Goal: Task Accomplishment & Management: Use online tool/utility

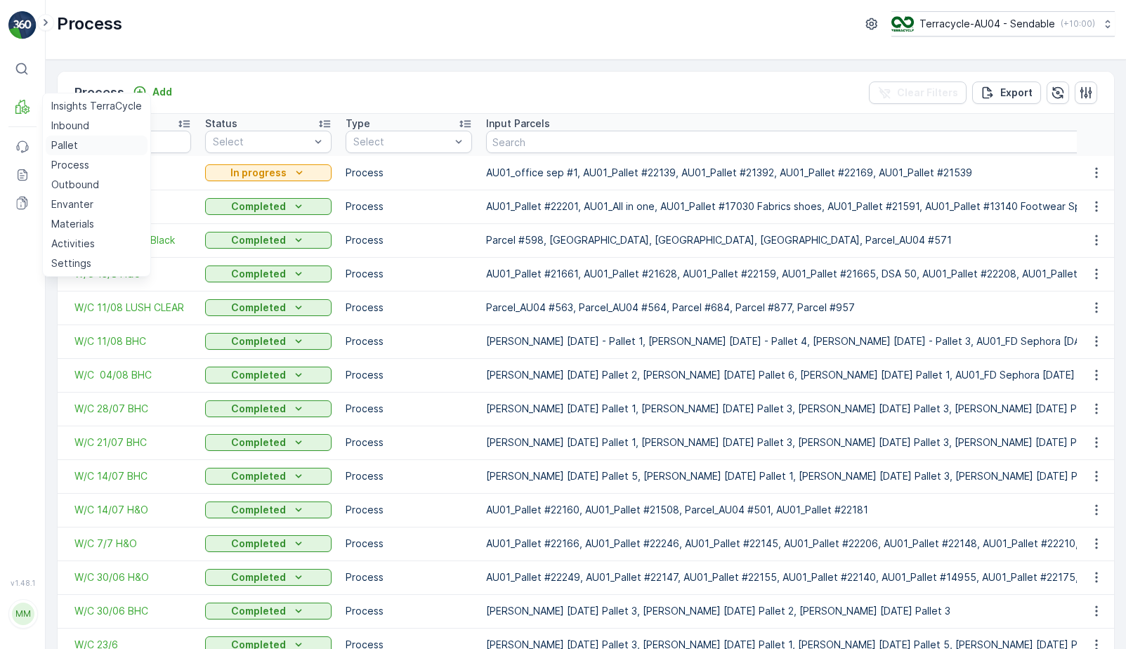
click at [78, 147] on link "Pallet" at bounding box center [97, 146] width 102 height 20
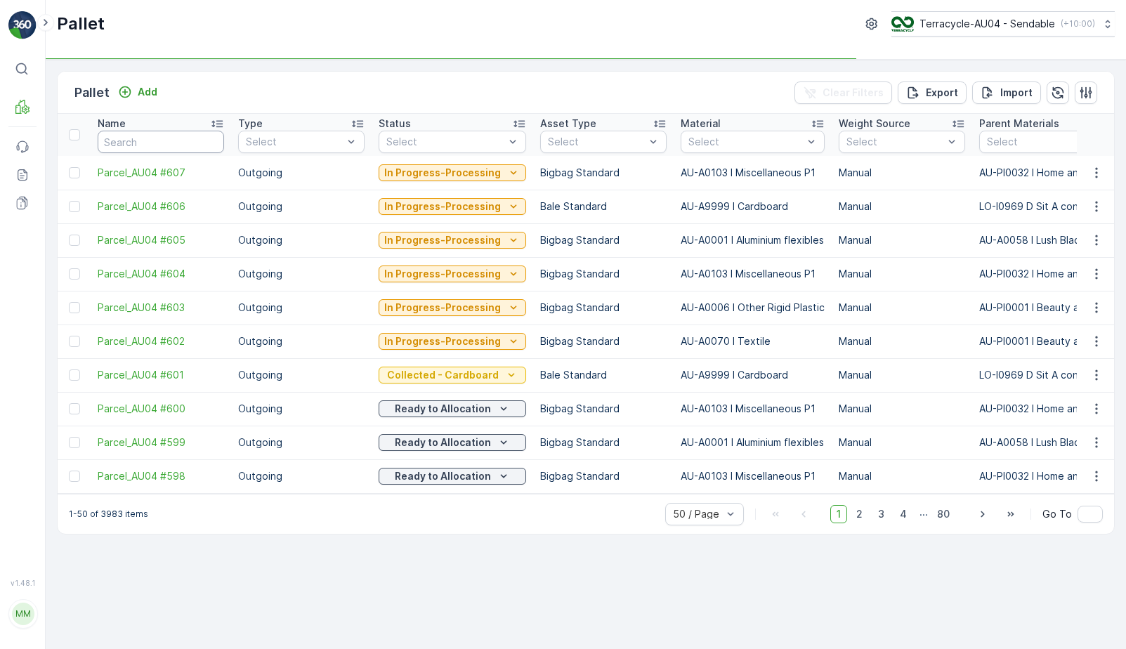
click at [159, 143] on input "text" at bounding box center [161, 142] width 126 height 22
type input "22"
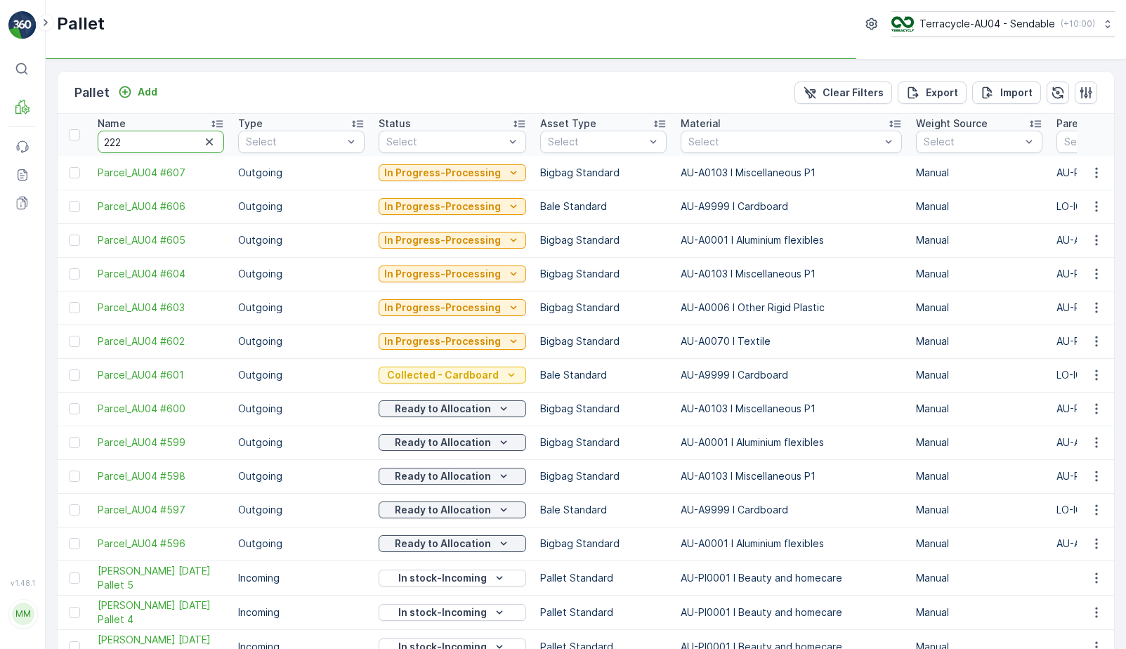
click at [148, 145] on input "222" at bounding box center [161, 142] width 126 height 22
type input "22209"
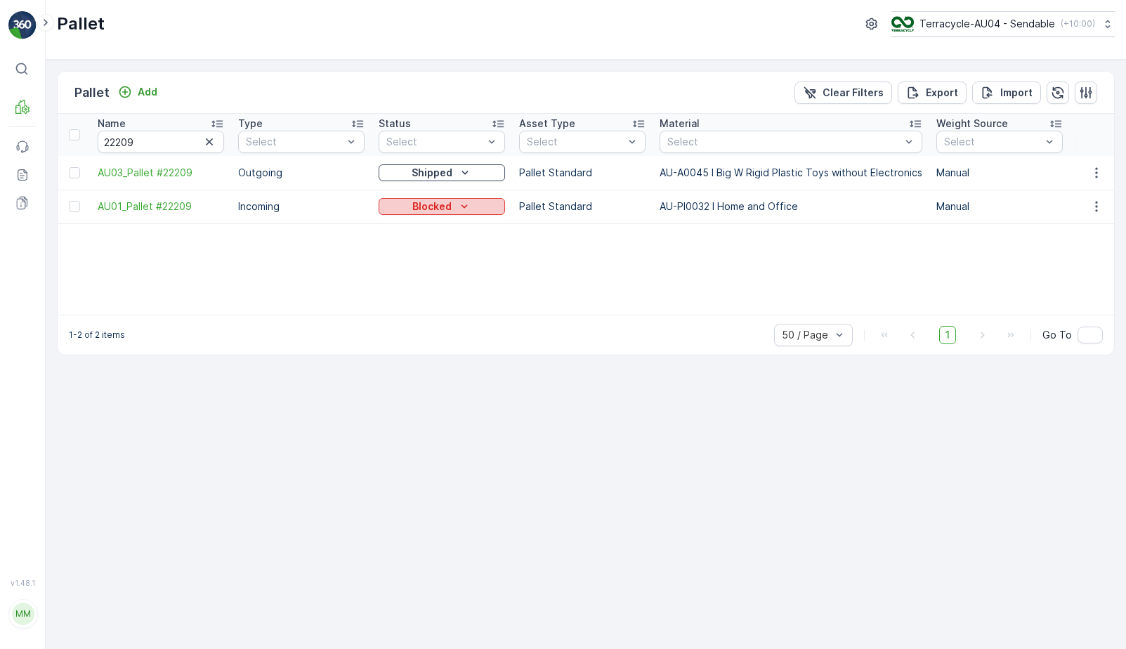
click at [465, 198] on button "Blocked" at bounding box center [442, 206] width 126 height 17
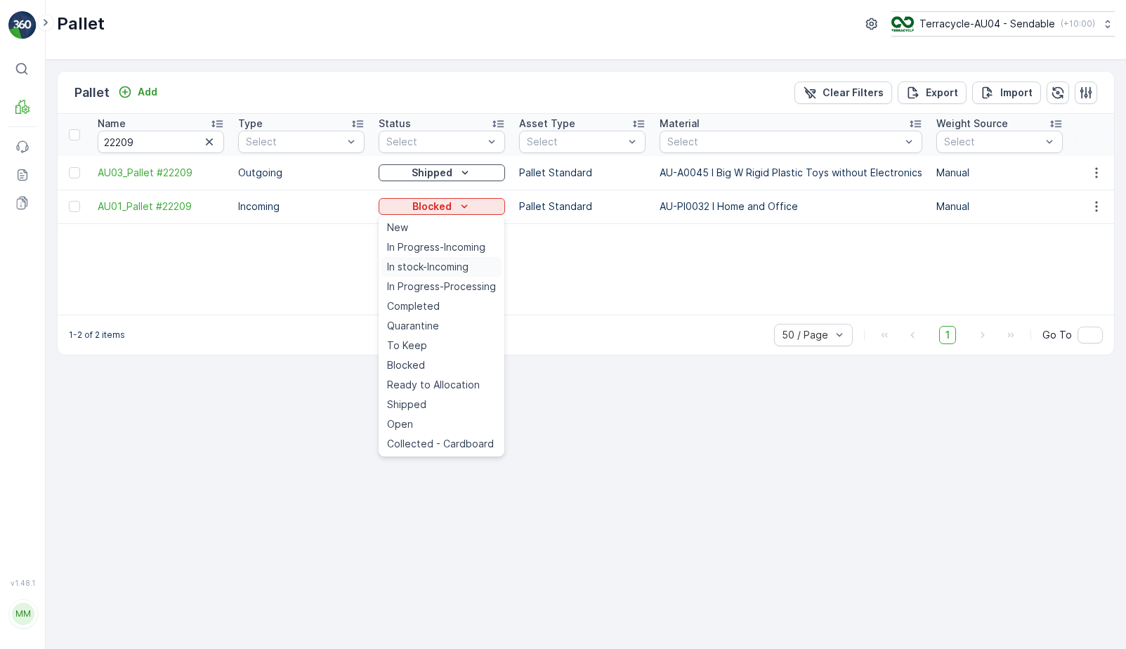
click at [444, 262] on span "In stock-Incoming" at bounding box center [427, 267] width 81 height 14
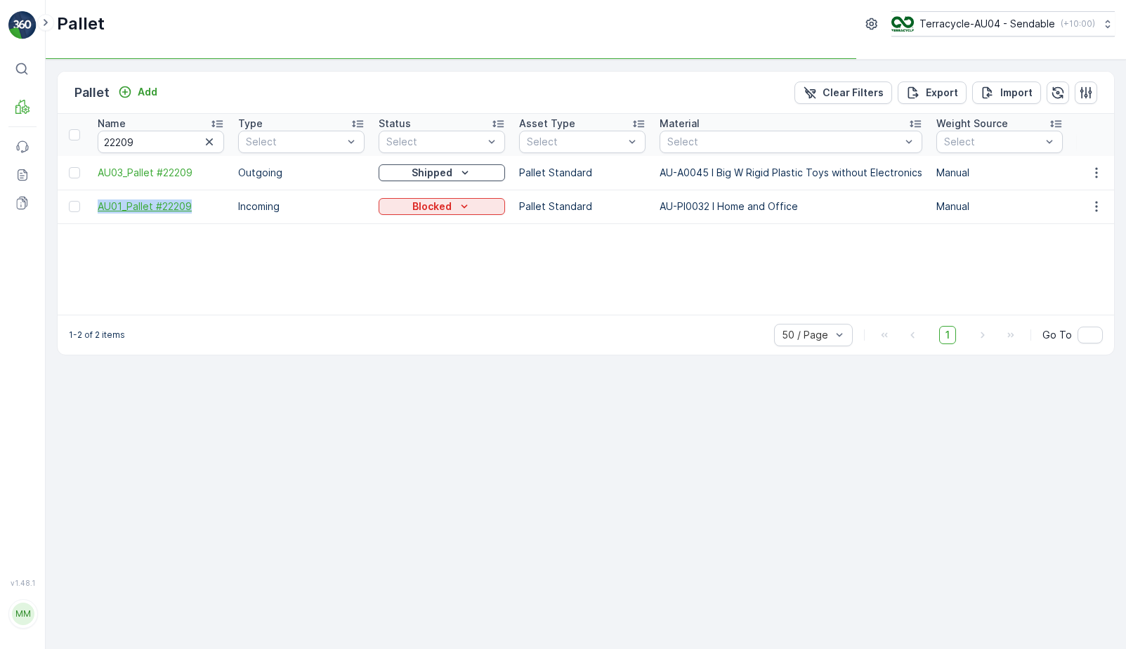
drag, startPoint x: 98, startPoint y: 206, endPoint x: 206, endPoint y: 206, distance: 108.2
click at [206, 206] on td "AU01_Pallet #22209" at bounding box center [161, 207] width 141 height 34
copy span "AU01_Pallet #22209"
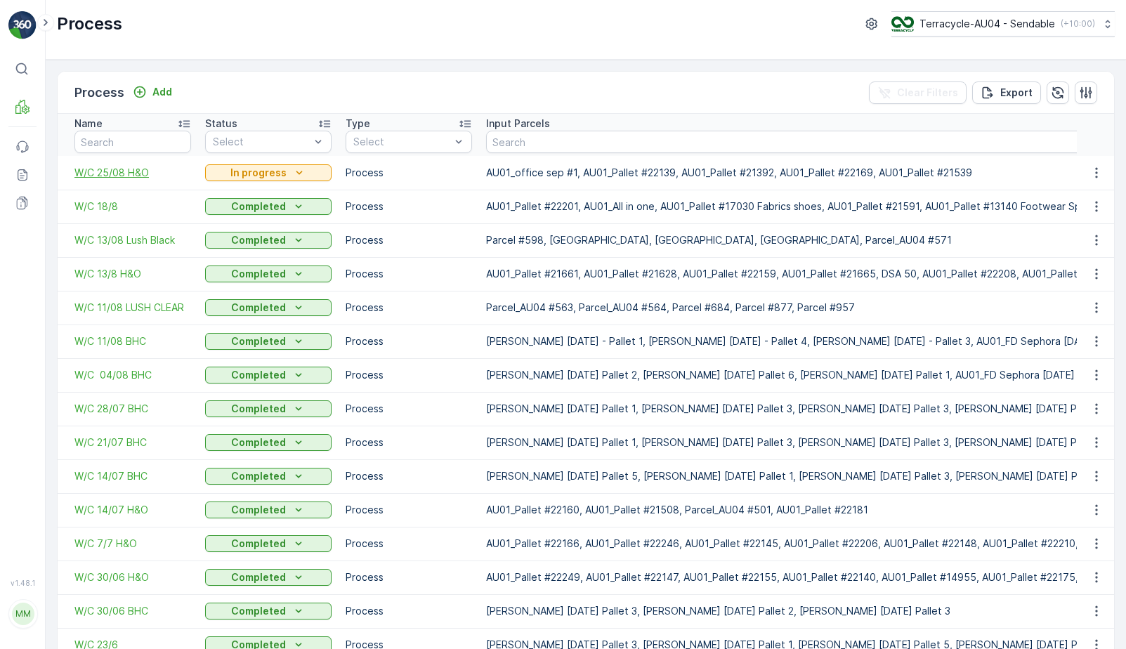
click at [116, 169] on span "W/C 25/08 H&O" at bounding box center [132, 173] width 117 height 14
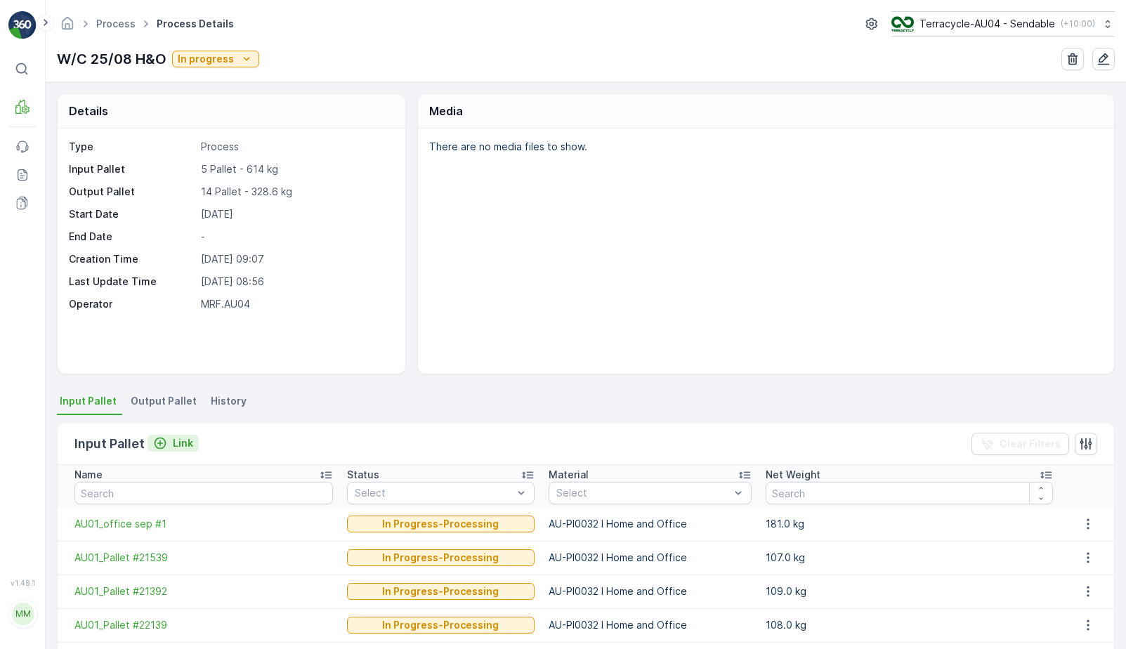
click at [182, 442] on p "Link" at bounding box center [183, 443] width 20 height 14
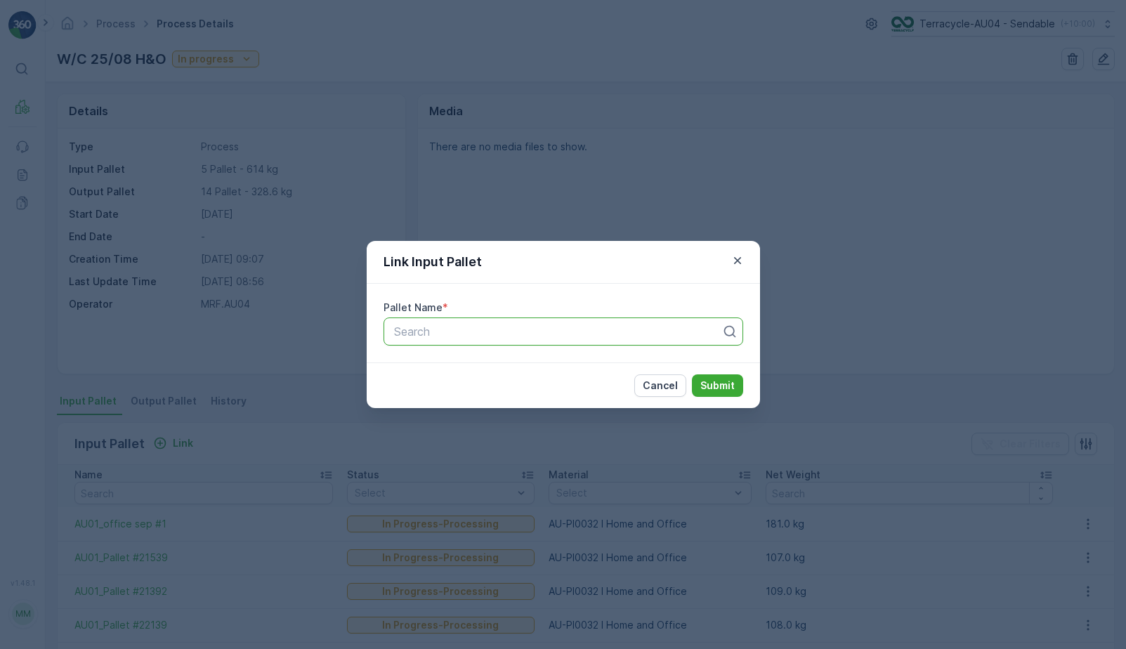
click at [408, 340] on div "Search" at bounding box center [564, 332] width 360 height 28
paste input "AU01_Pallet #22209"
type input "AU01_Pallet #22209"
click at [489, 365] on span "AU01_Pallet #22209" at bounding box center [445, 366] width 106 height 13
click at [712, 390] on p "Submit" at bounding box center [717, 386] width 34 height 14
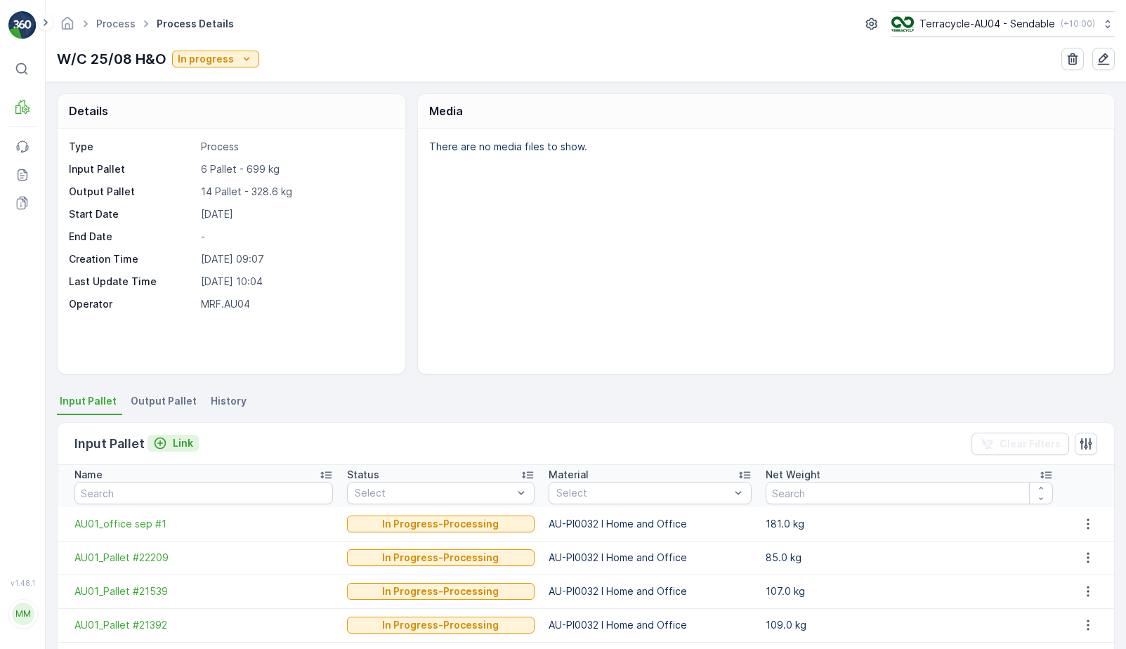
click at [169, 443] on div "Link" at bounding box center [173, 443] width 40 height 14
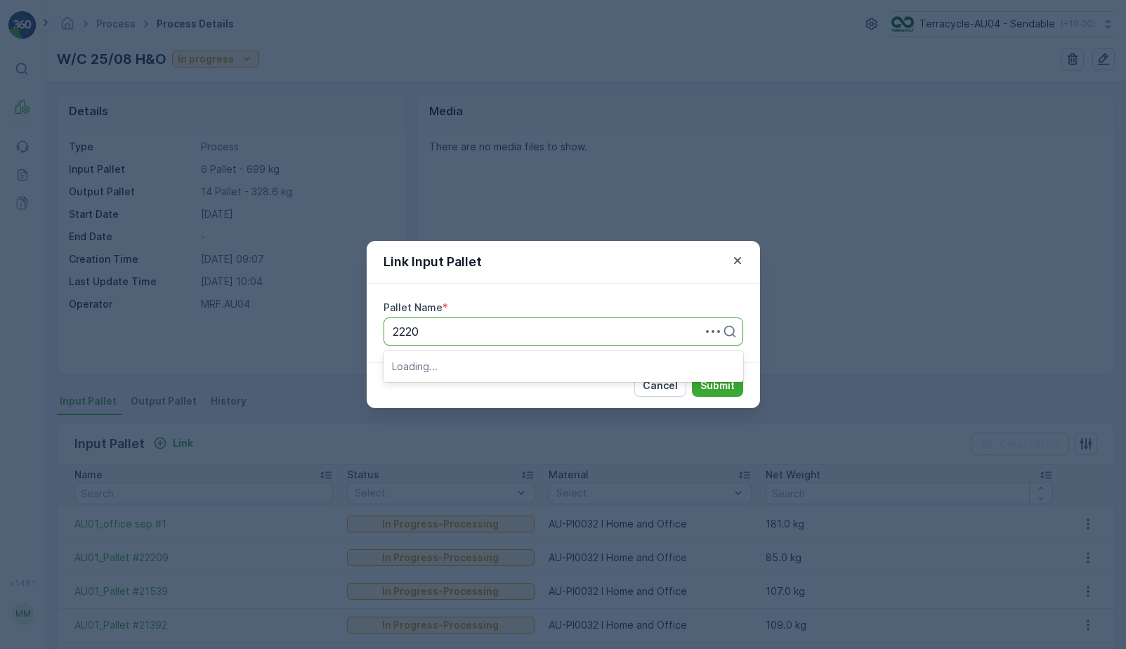
type input "22204"
click at [516, 369] on div "AU01_Pallet #22204" at bounding box center [563, 366] width 343 height 13
click at [733, 386] on p "Submit" at bounding box center [717, 386] width 34 height 14
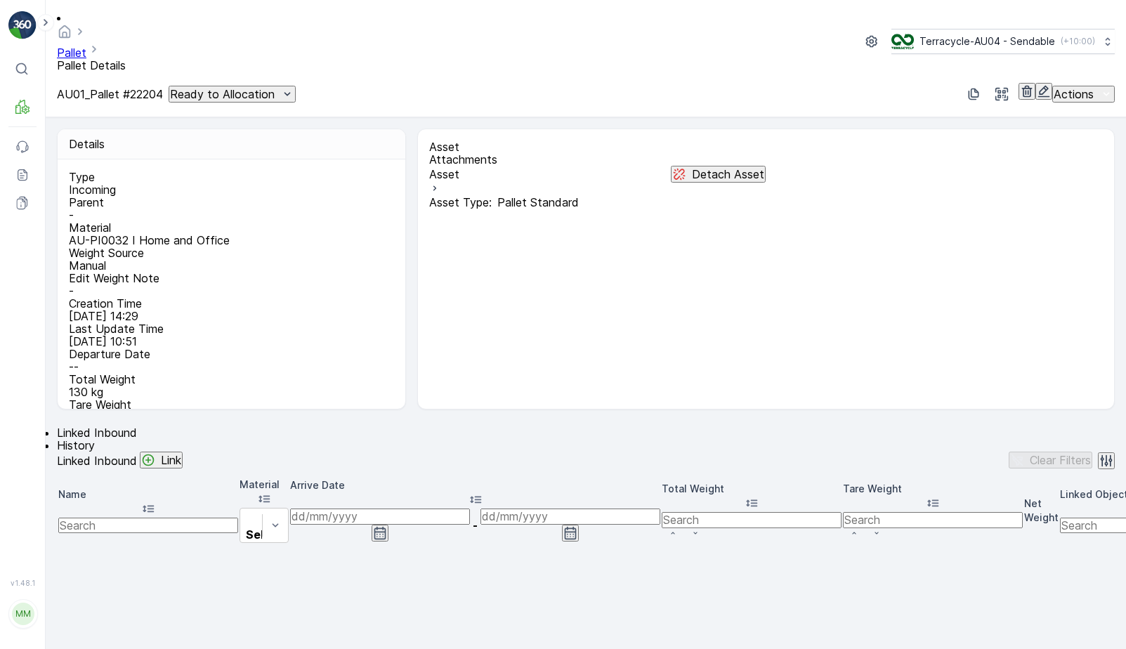
click at [242, 88] on p "Ready to Allocation" at bounding box center [222, 94] width 105 height 13
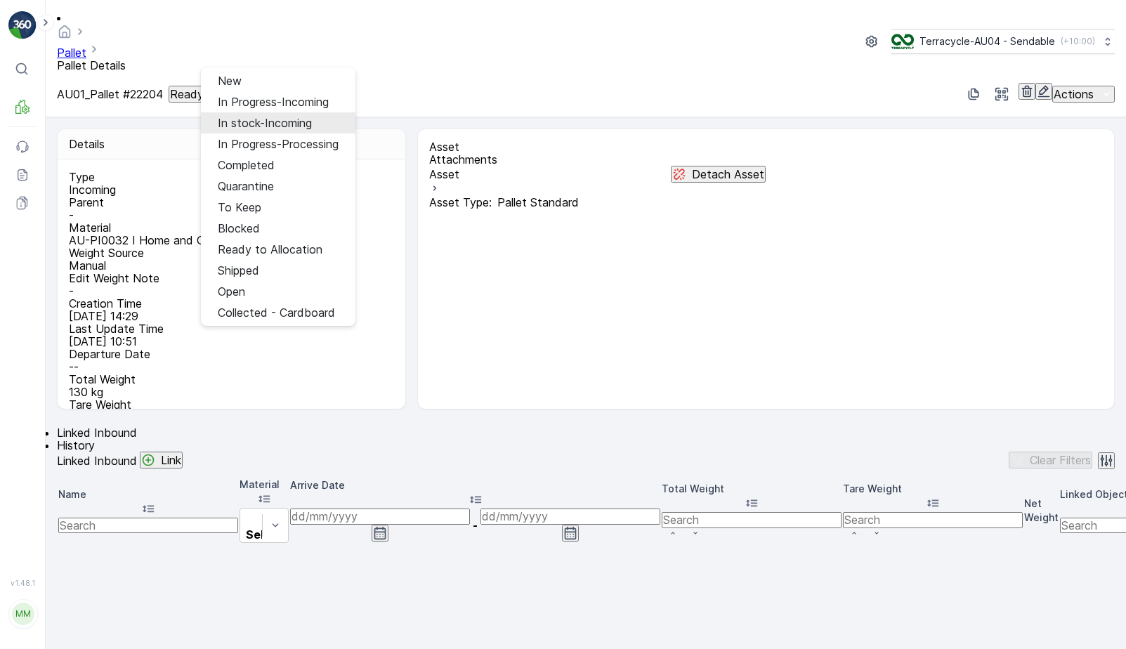
click at [254, 126] on div "In stock-Incoming" at bounding box center [265, 123] width 94 height 13
